Goal: Transaction & Acquisition: Subscribe to service/newsletter

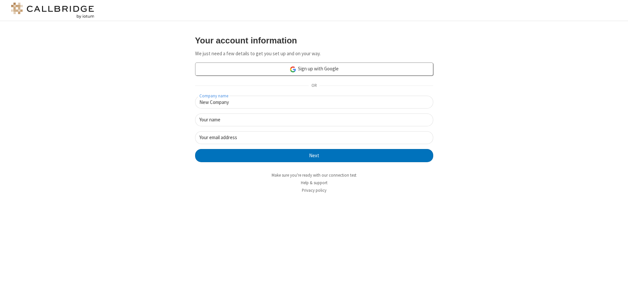
type input "New Company"
type input "New User"
type input "[EMAIL_ADDRESS][DOMAIN_NAME]"
click button "Next" at bounding box center [314, 155] width 238 height 13
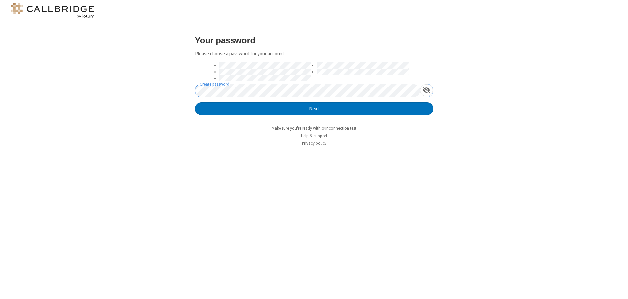
click button "Next" at bounding box center [314, 108] width 238 height 13
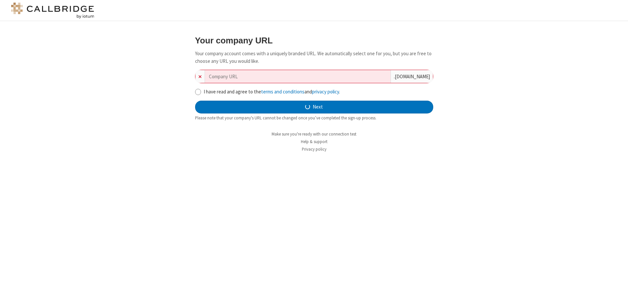
type input "new-company-demand-driven-76309"
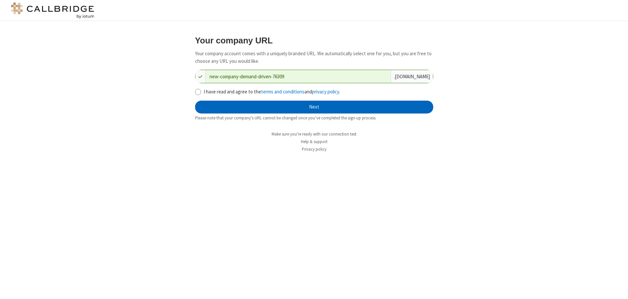
click at [314, 107] on button "Next" at bounding box center [314, 107] width 238 height 13
